Goal: Transaction & Acquisition: Subscribe to service/newsletter

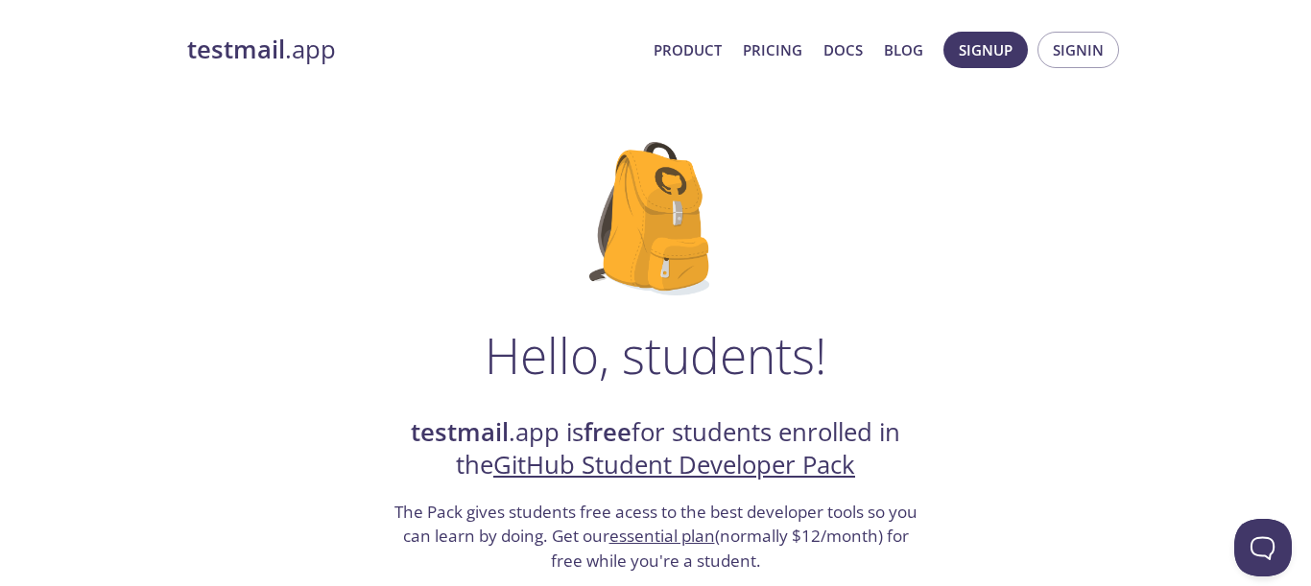
scroll to position [132, 0]
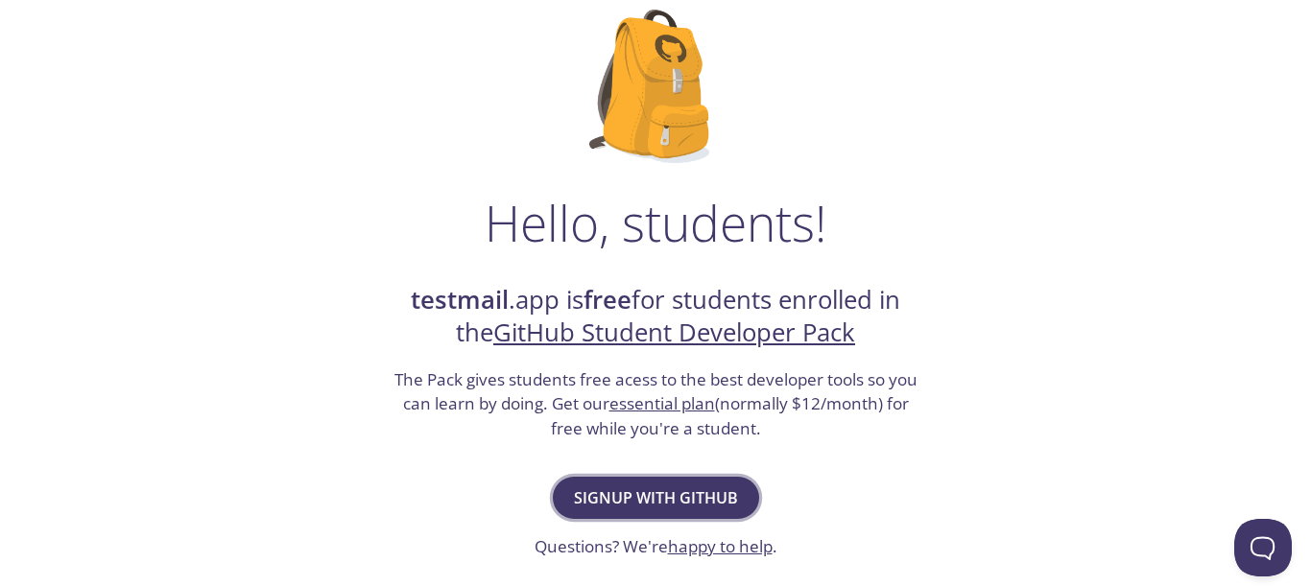
click at [645, 496] on span "Signup with GitHub" at bounding box center [656, 498] width 164 height 27
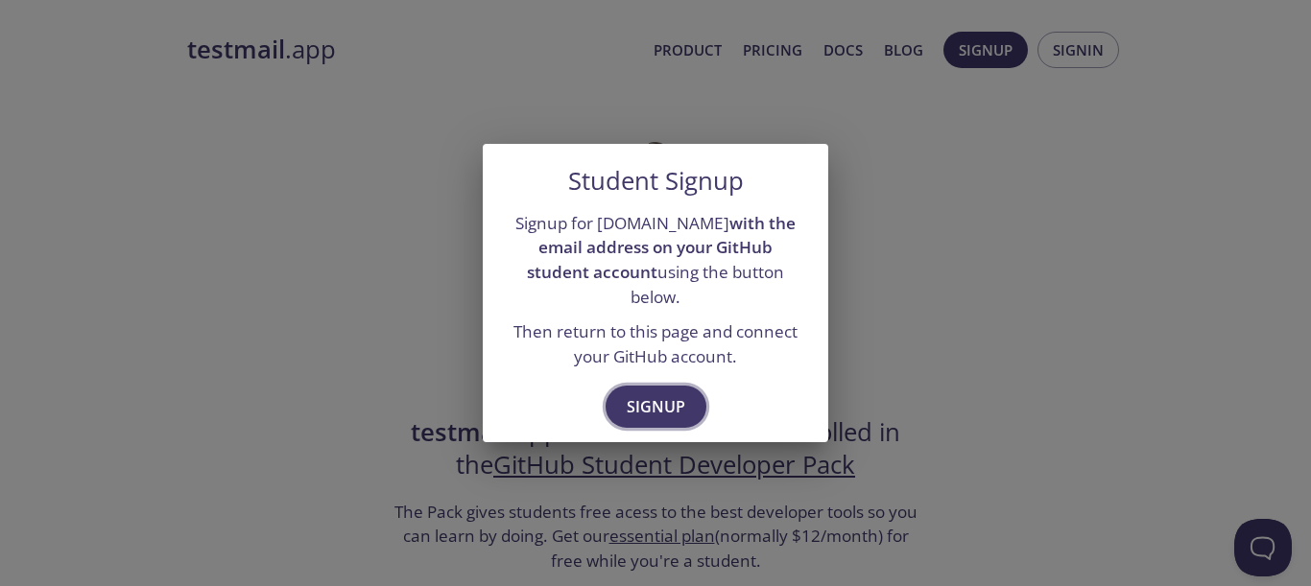
click at [652, 393] on span "Signup" at bounding box center [656, 406] width 59 height 27
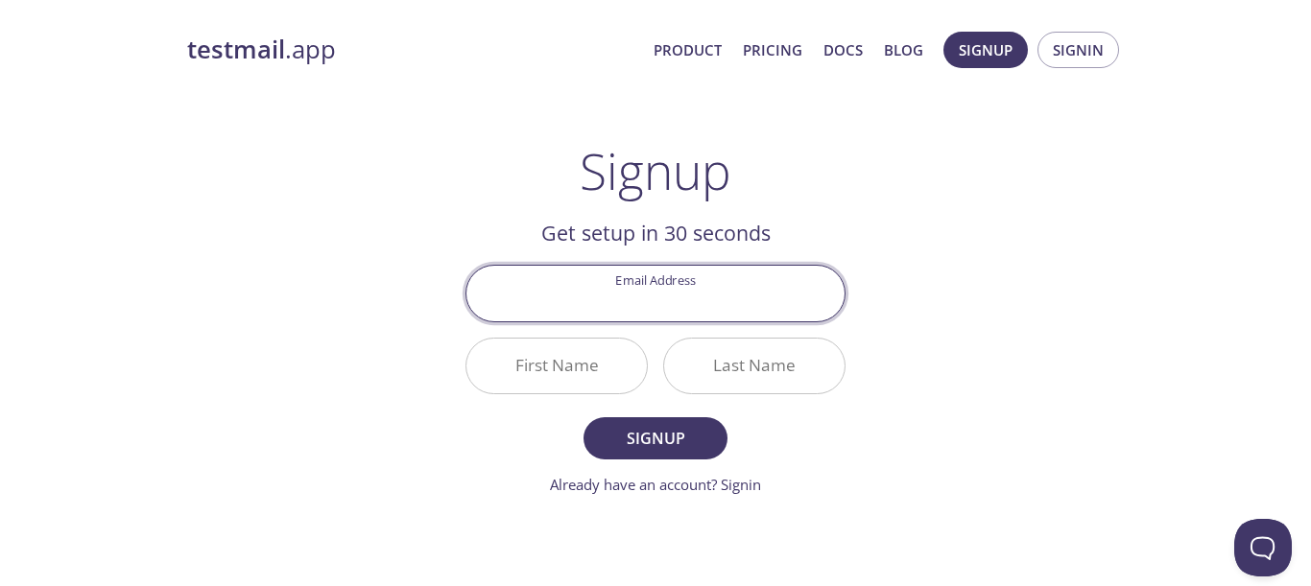
click at [678, 302] on input "Email Address" at bounding box center [655, 293] width 378 height 55
type input "[EMAIL_ADDRESS][DOMAIN_NAME]"
click at [589, 353] on input "First Name" at bounding box center [556, 366] width 180 height 55
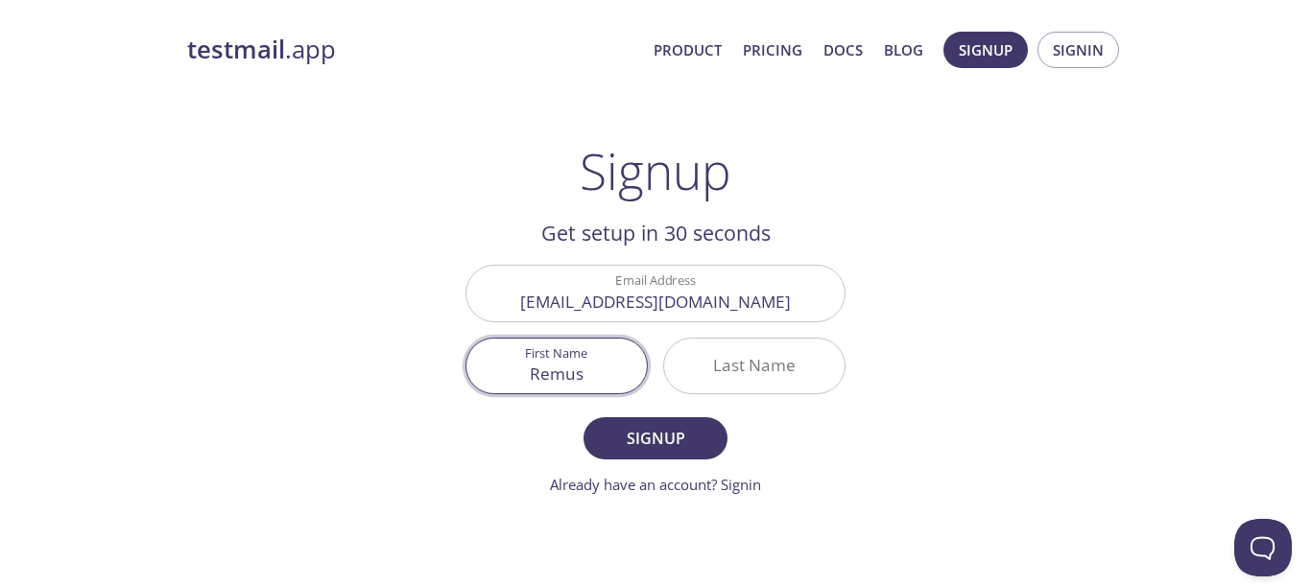
type input "Remus"
click at [765, 338] on div at bounding box center [754, 366] width 182 height 57
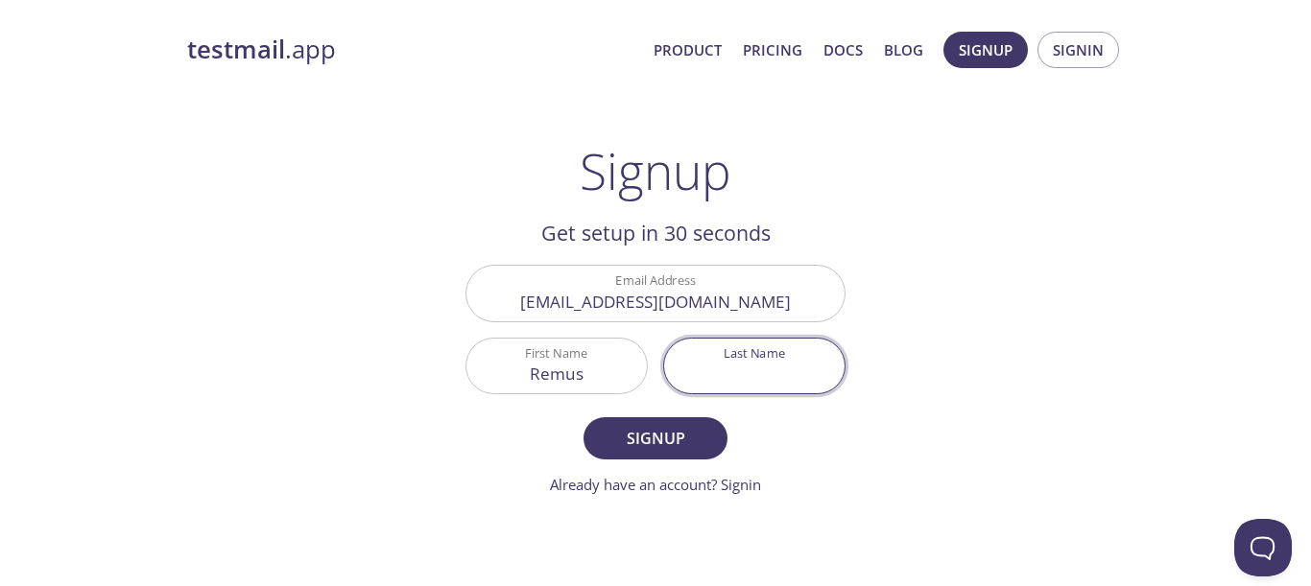
click at [770, 359] on input "Last Name" at bounding box center [754, 366] width 180 height 55
type input "Sabou"
click at [687, 413] on form "Email Address remussabou02@gmail.com First Name Remus Last Name Sabou Signup Al…" at bounding box center [655, 380] width 380 height 230
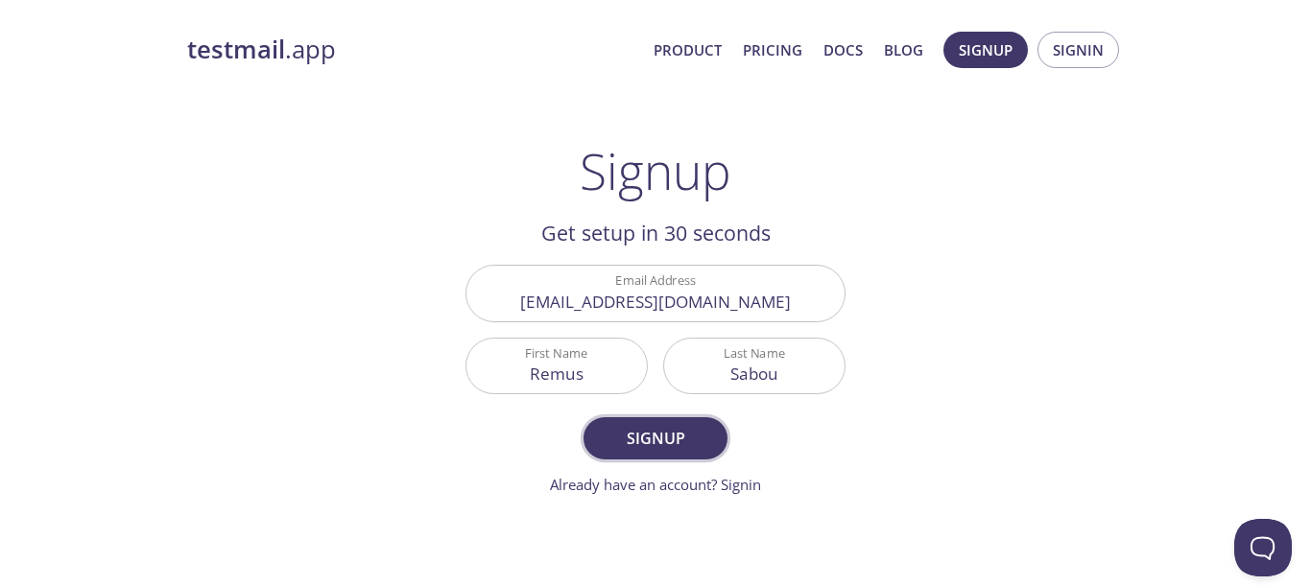
click at [689, 432] on span "Signup" at bounding box center [656, 438] width 102 height 27
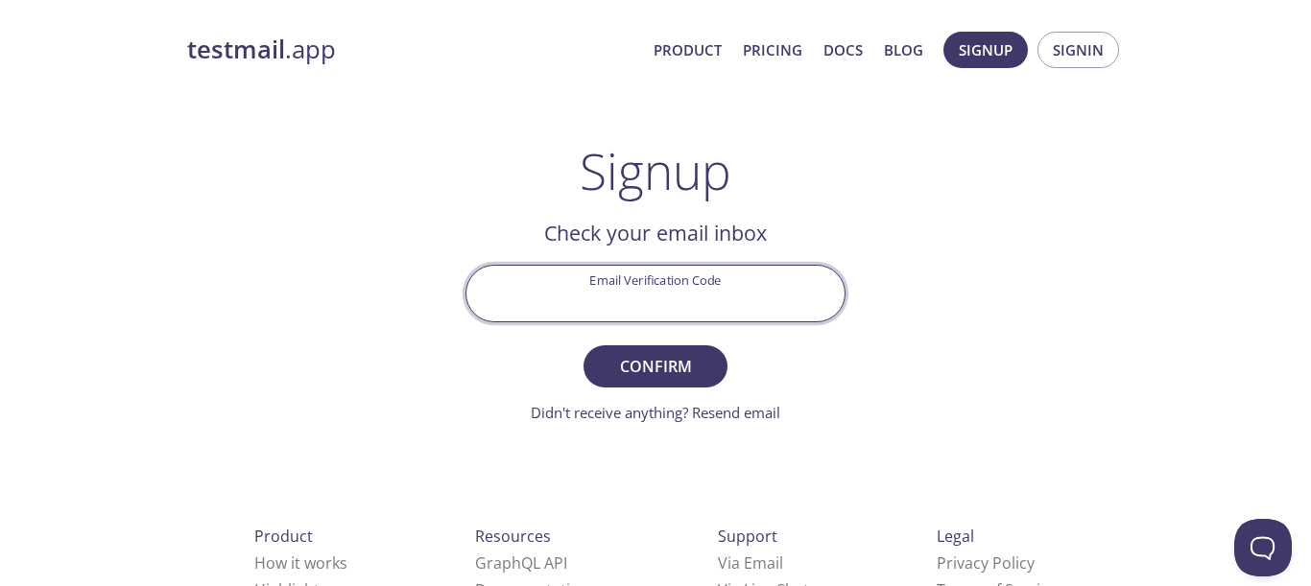
click at [663, 282] on input "Email Verification Code" at bounding box center [655, 293] width 378 height 55
click at [670, 302] on input "Email Verification Code" at bounding box center [655, 293] width 378 height 55
paste input "NGUHW6K"
type input "NGUHW6K"
click at [673, 379] on span "Confirm" at bounding box center [656, 366] width 102 height 27
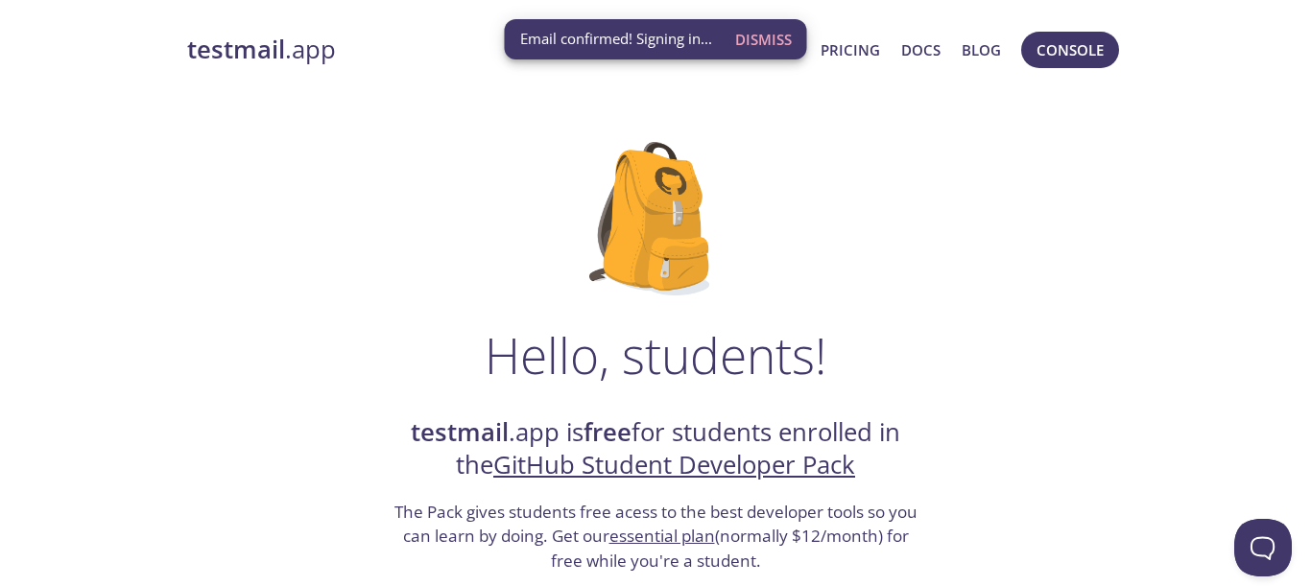
scroll to position [63, 0]
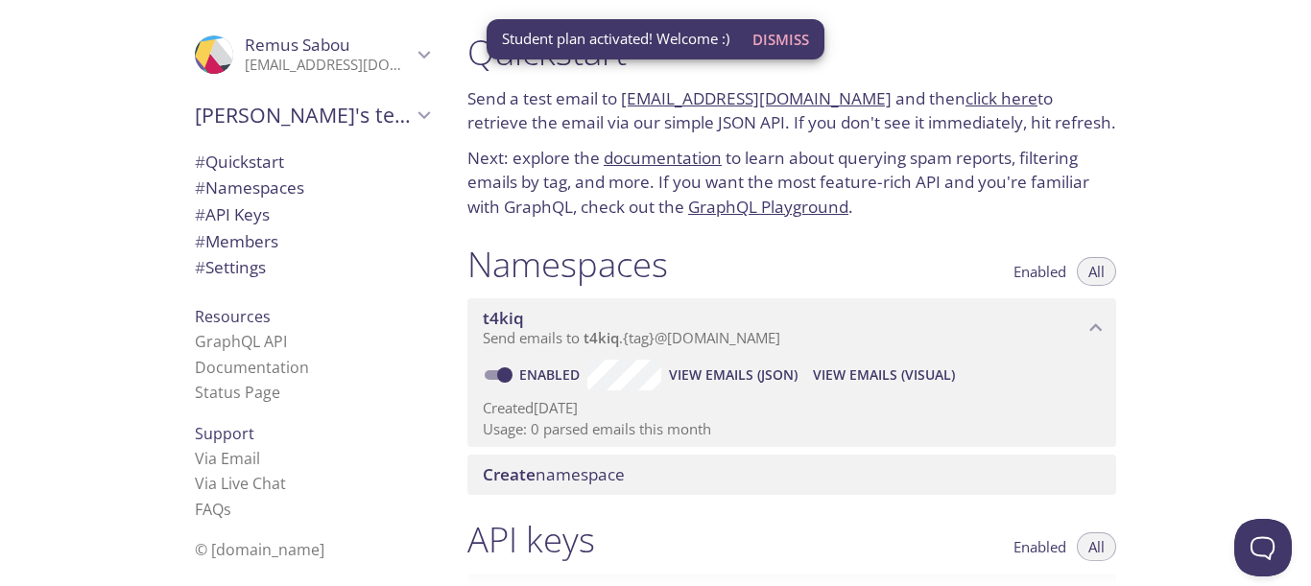
scroll to position [115, 0]
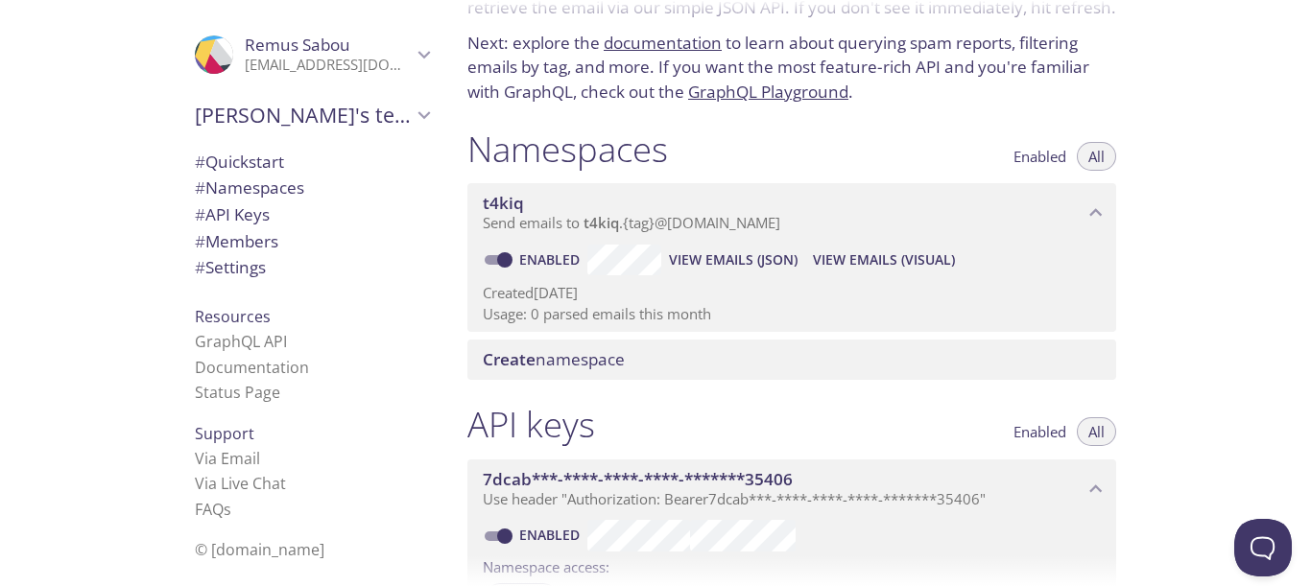
click at [787, 214] on span "t4kiq" at bounding box center [783, 203] width 601 height 21
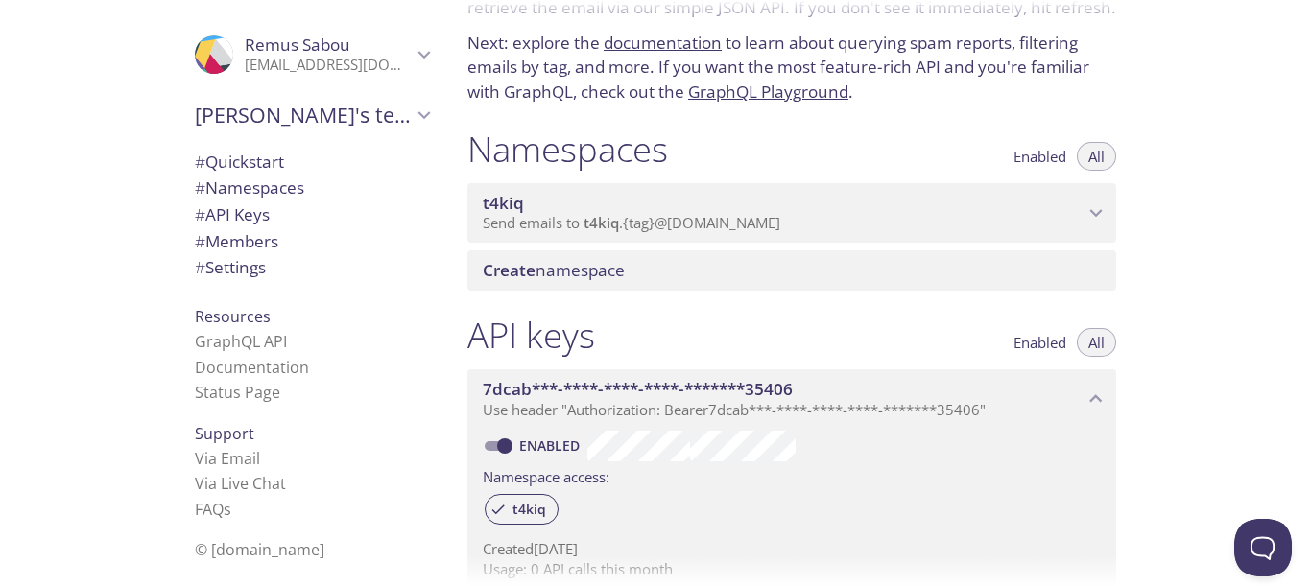
click at [787, 214] on span "t4kiq" at bounding box center [783, 203] width 601 height 21
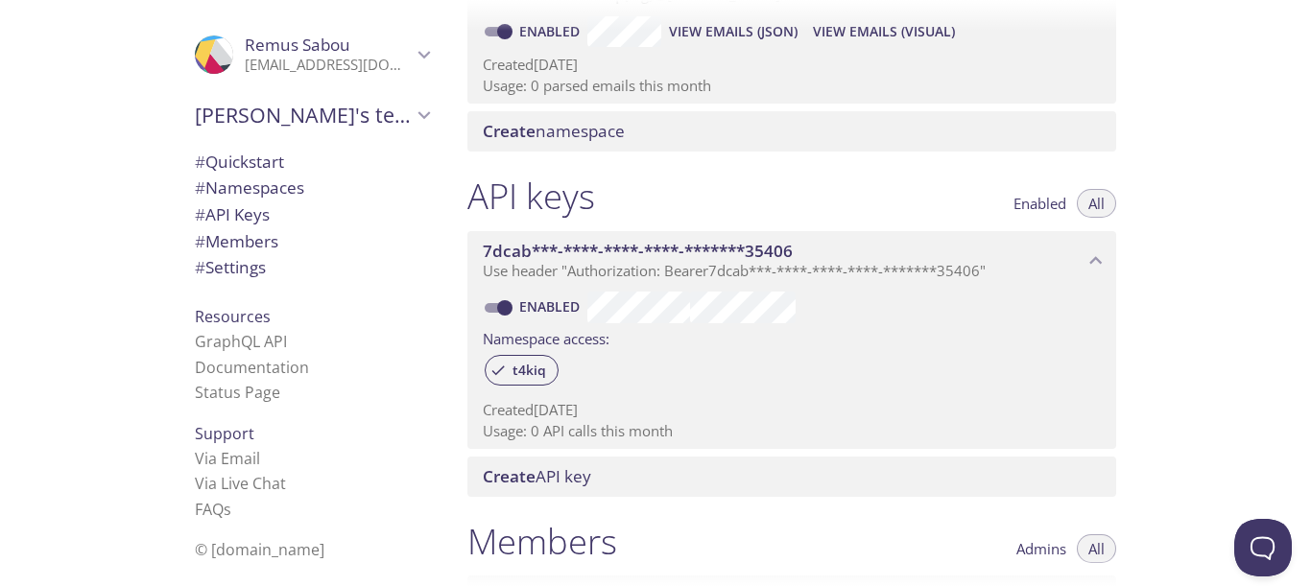
scroll to position [345, 0]
click at [575, 272] on span "Use header "Authorization: Bearer 7dcab***-****-****-****-*******35406 "" at bounding box center [734, 268] width 503 height 19
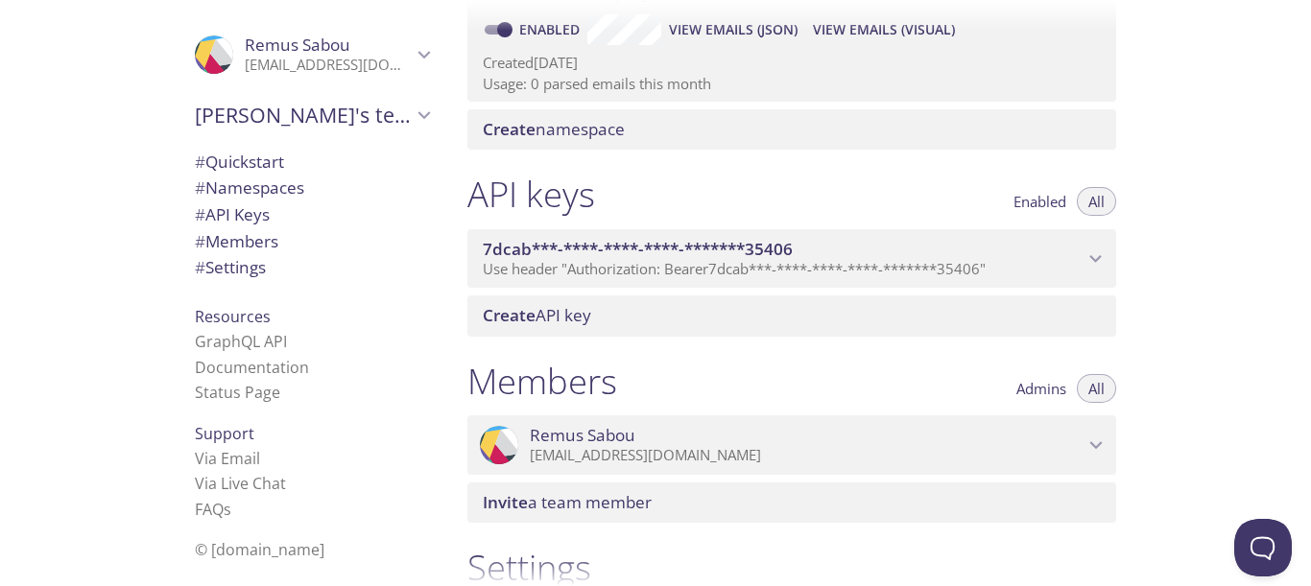
click at [574, 263] on span "Use header "Authorization: Bearer 7dcab***-****-****-****-*******35406 "" at bounding box center [734, 268] width 503 height 19
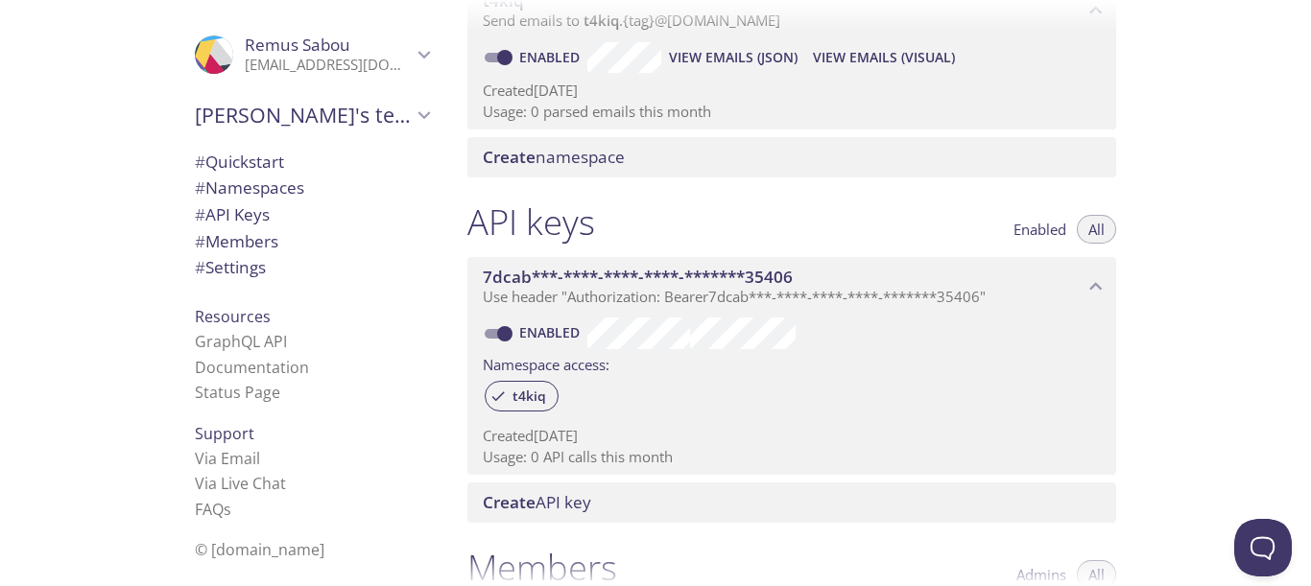
scroll to position [0, 0]
